Goal: Task Accomplishment & Management: Manage account settings

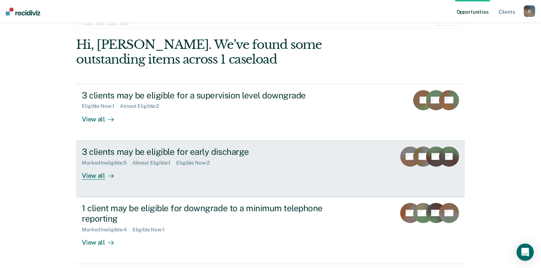
scroll to position [36, 0]
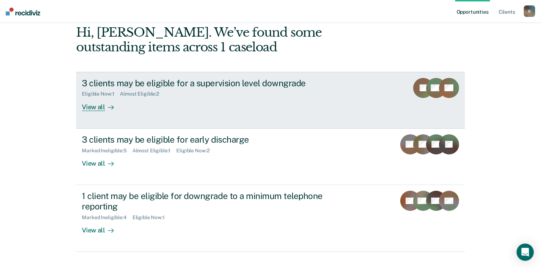
click at [95, 109] on div "View all" at bounding box center [102, 104] width 40 height 14
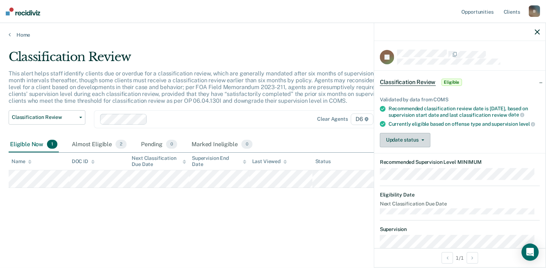
click at [403, 144] on button "Update status" at bounding box center [405, 140] width 51 height 14
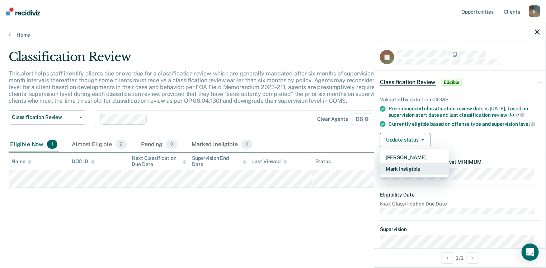
click at [401, 173] on button "Mark Ineligible" at bounding box center [414, 168] width 69 height 11
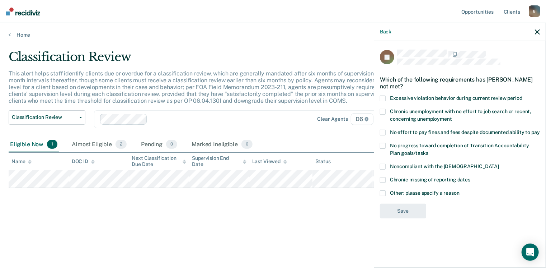
click at [384, 192] on span at bounding box center [383, 193] width 6 height 6
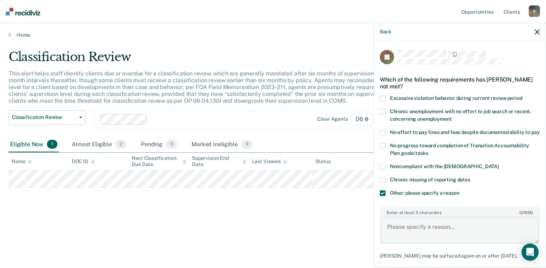
click at [437, 233] on textarea "Enter at least 3 characters 0 / 1600" at bounding box center [460, 230] width 159 height 27
drag, startPoint x: 470, startPoint y: 237, endPoint x: 405, endPoint y: 246, distance: 65.9
click at [405, 243] on textarea "Enter at least 3 characters 0 / 1600" at bounding box center [460, 230] width 159 height 27
paste textarea "This is an Interstate case and only the sending state can discharge this offend…"
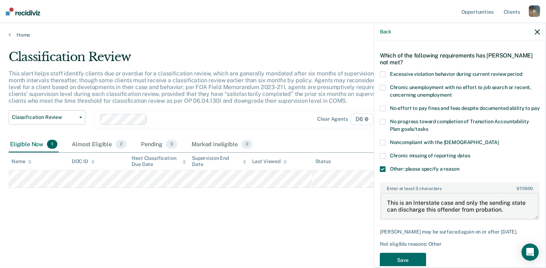
scroll to position [50, 0]
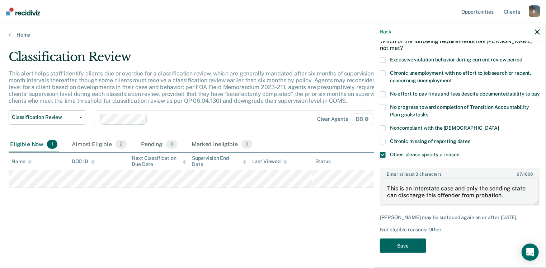
type textarea "This is an Interstate case and only the sending state can discharge this offend…"
click at [409, 248] on button "Save" at bounding box center [403, 245] width 46 height 15
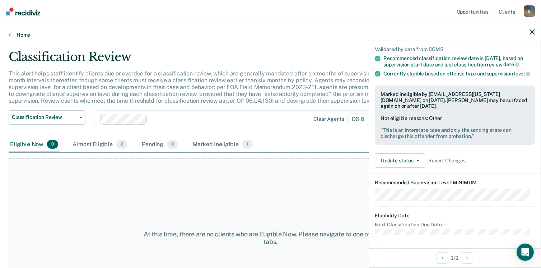
click at [17, 33] on link "Home" at bounding box center [271, 35] width 524 height 6
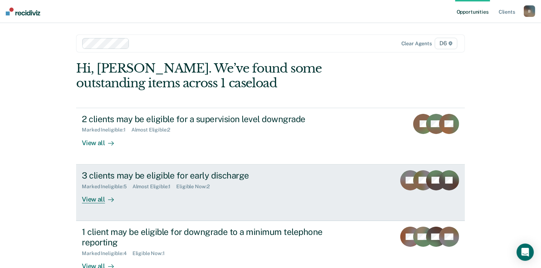
click at [94, 200] on div "View all" at bounding box center [102, 196] width 40 height 14
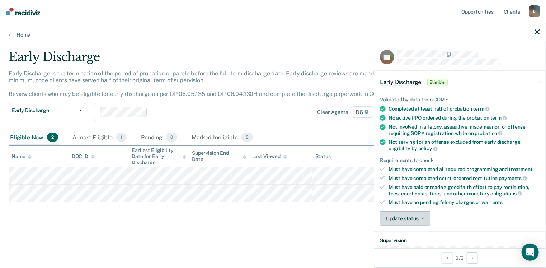
click at [414, 217] on button "Update status" at bounding box center [405, 218] width 51 height 14
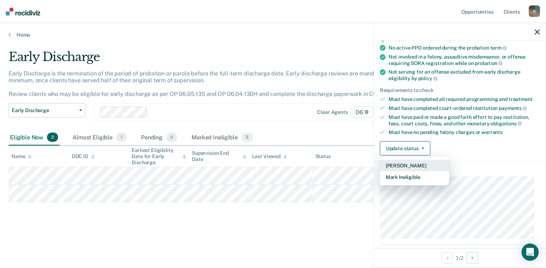
scroll to position [72, 0]
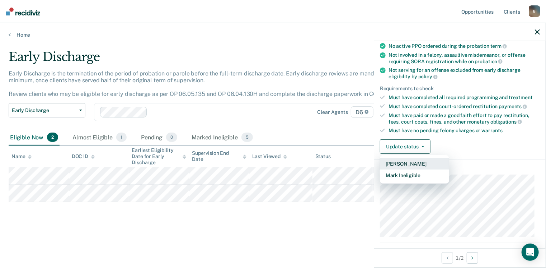
click at [414, 160] on button "[PERSON_NAME]" at bounding box center [414, 163] width 69 height 11
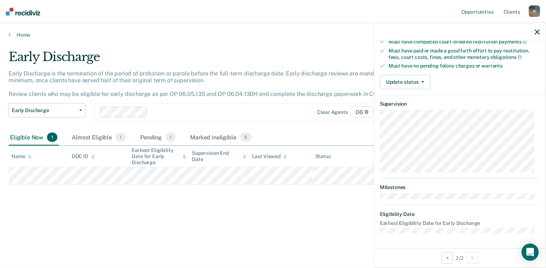
scroll to position [133, 0]
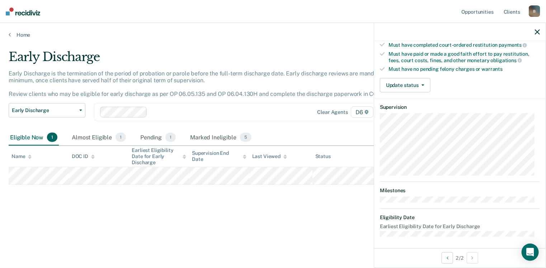
click at [26, 138] on div "Eligible Now 1" at bounding box center [34, 138] width 50 height 16
click at [101, 138] on div "Almost Eligible 1" at bounding box center [98, 138] width 57 height 16
click at [27, 137] on div "Eligible Now 1" at bounding box center [34, 138] width 50 height 16
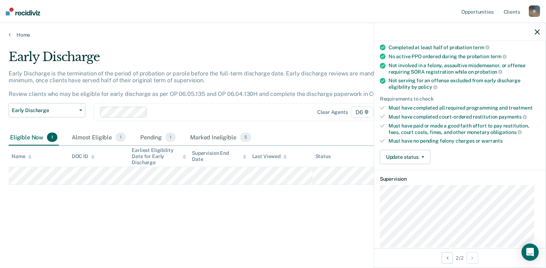
scroll to position [25, 0]
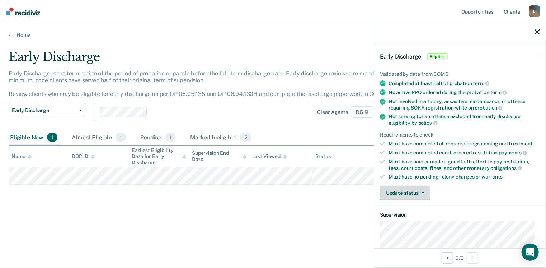
click at [405, 189] on button "Update status" at bounding box center [405, 193] width 51 height 14
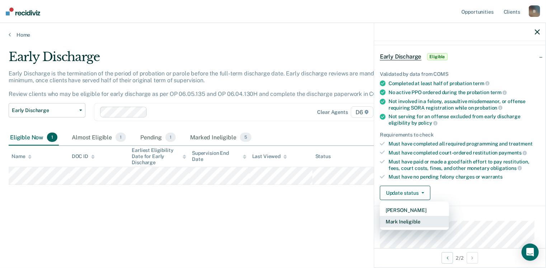
click at [415, 218] on button "Mark Ineligible" at bounding box center [414, 221] width 69 height 11
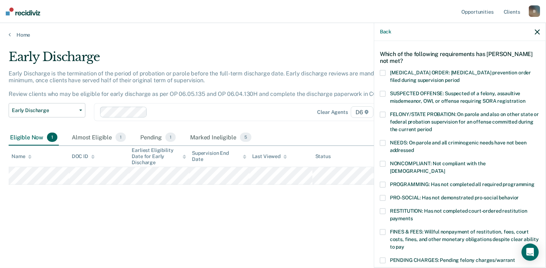
click at [382, 229] on span at bounding box center [383, 232] width 6 height 6
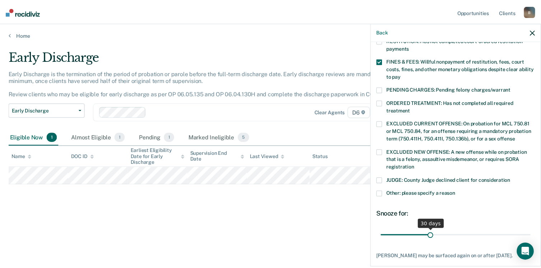
scroll to position [232, 0]
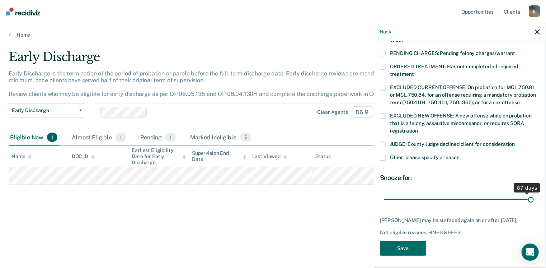
drag, startPoint x: 435, startPoint y: 191, endPoint x: 526, endPoint y: 194, distance: 90.5
type input "89"
click at [526, 194] on input "range" at bounding box center [459, 199] width 151 height 13
click at [405, 244] on button "Save" at bounding box center [403, 248] width 46 height 15
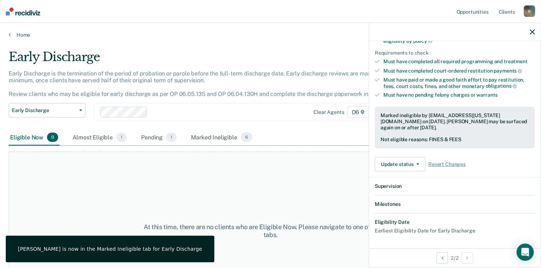
scroll to position [186, 0]
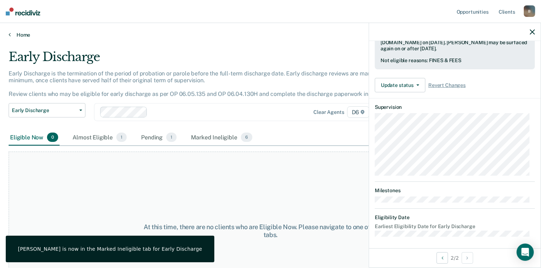
click at [10, 34] on icon at bounding box center [10, 35] width 2 height 6
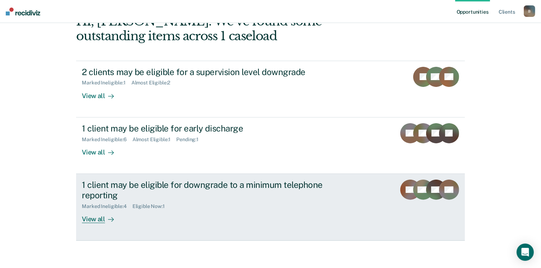
scroll to position [48, 0]
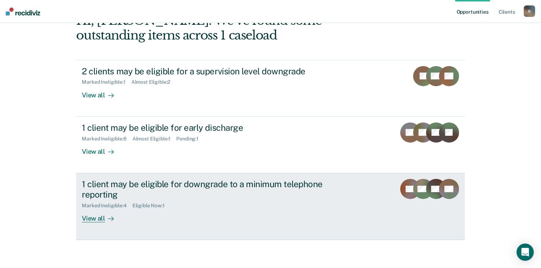
click at [91, 219] on div "View all" at bounding box center [102, 215] width 40 height 14
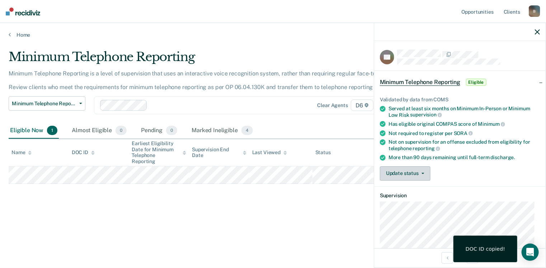
click at [406, 172] on button "Update status" at bounding box center [405, 173] width 51 height 14
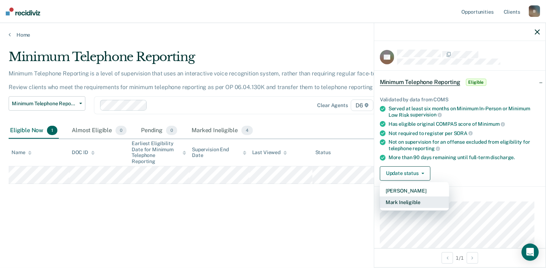
click at [397, 202] on button "Mark Ineligible" at bounding box center [414, 201] width 69 height 11
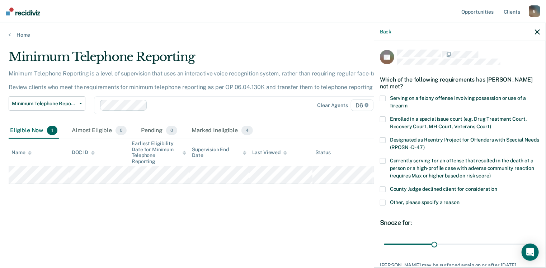
click at [383, 188] on span at bounding box center [383, 189] width 6 height 6
drag, startPoint x: 435, startPoint y: 244, endPoint x: 532, endPoint y: 215, distance: 101.5
type input "90"
click at [536, 238] on input "range" at bounding box center [459, 244] width 151 height 13
drag, startPoint x: 384, startPoint y: 199, endPoint x: 383, endPoint y: 202, distance: 3.7
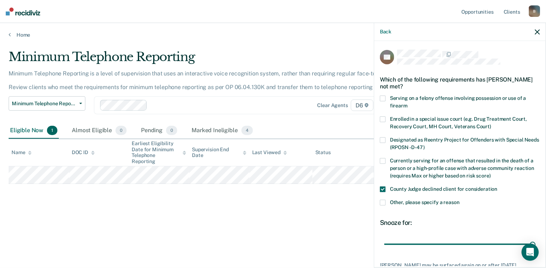
click at [384, 200] on span at bounding box center [383, 203] width 6 height 6
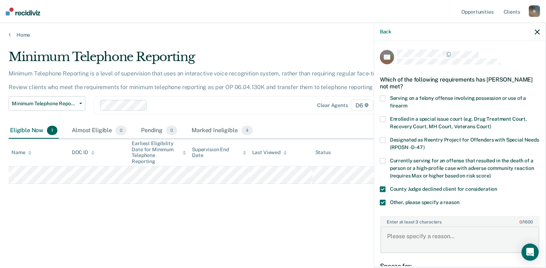
click at [451, 233] on textarea "Enter at least 3 characters 0 / 1600" at bounding box center [460, 239] width 159 height 27
type textarea "court does not allow for this supervision"
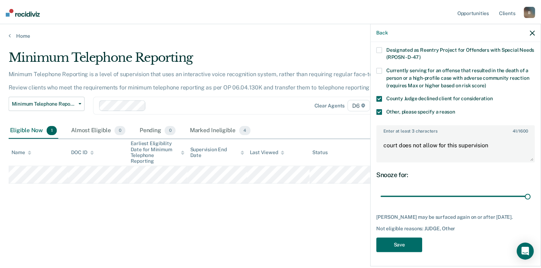
scroll to position [95, 0]
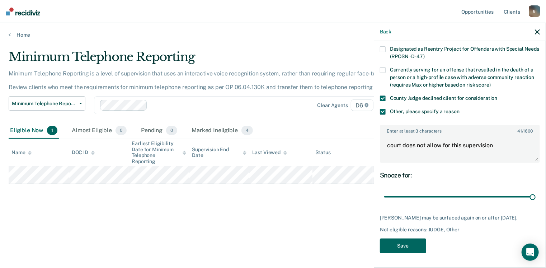
click at [401, 247] on button "Save" at bounding box center [403, 245] width 46 height 15
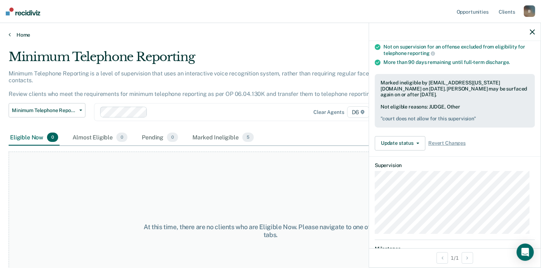
click at [20, 32] on link "Home" at bounding box center [271, 35] width 524 height 6
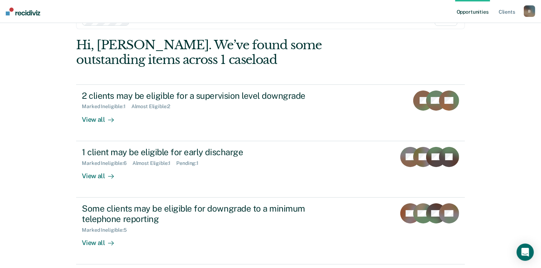
scroll to position [48, 0]
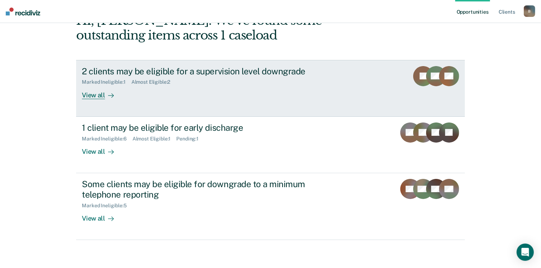
click at [100, 97] on div "View all" at bounding box center [102, 92] width 40 height 14
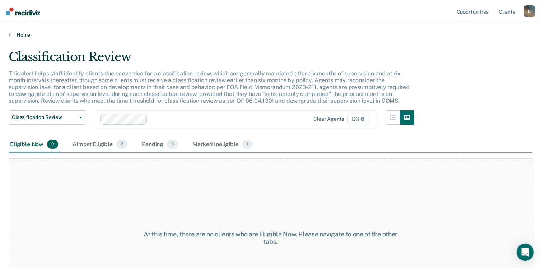
click at [13, 33] on link "Home" at bounding box center [271, 35] width 524 height 6
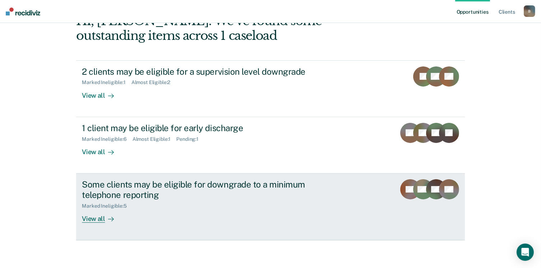
scroll to position [48, 0]
